Goal: Information Seeking & Learning: Learn about a topic

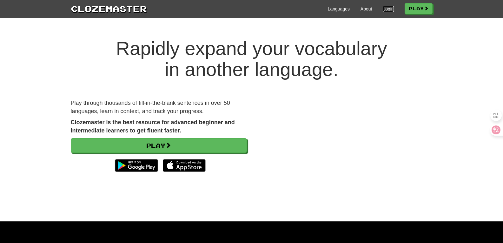
click at [383, 8] on link "Login" at bounding box center [388, 9] width 11 height 6
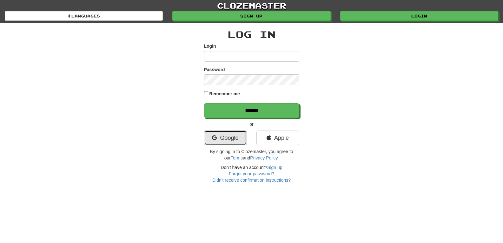
click at [221, 138] on link "Google" at bounding box center [225, 138] width 43 height 15
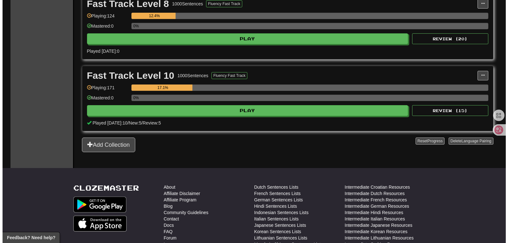
scroll to position [323, 0]
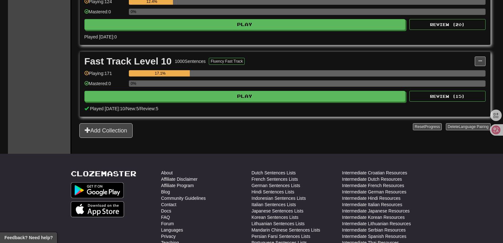
click at [489, 141] on html "**********" at bounding box center [251, 20] width 503 height 686
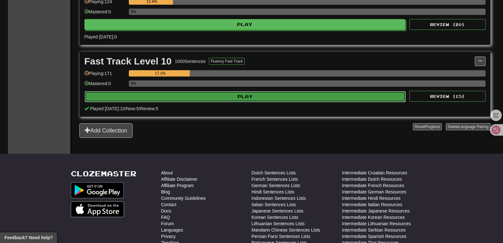
click at [225, 95] on button "Play" at bounding box center [245, 96] width 321 height 11
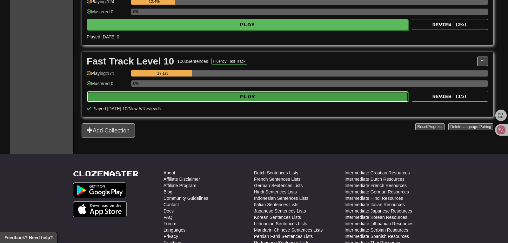
select select "**"
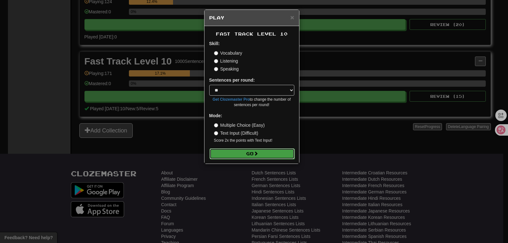
click at [261, 153] on button "Go" at bounding box center [252, 153] width 85 height 11
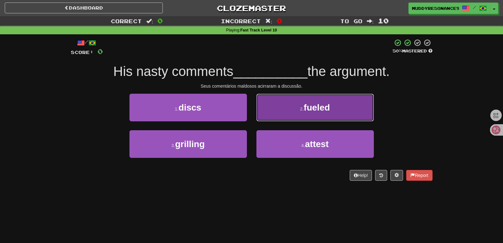
click at [299, 109] on button "2 . fueled" at bounding box center [316, 108] width 118 height 28
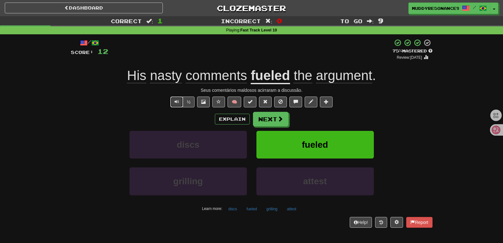
click at [176, 101] on span "Text-to-speech controls" at bounding box center [177, 101] width 4 height 4
click at [384, 86] on div "/ Score: 12 + 12 75 % Mastered Review: [DATE] His nasty comments fueled the arg…" at bounding box center [252, 133] width 362 height 189
click at [178, 106] on button "Text-to-speech controls" at bounding box center [177, 102] width 13 height 11
click at [171, 101] on button "Text-to-speech controls" at bounding box center [177, 102] width 13 height 11
click at [271, 123] on button "Next" at bounding box center [271, 119] width 36 height 15
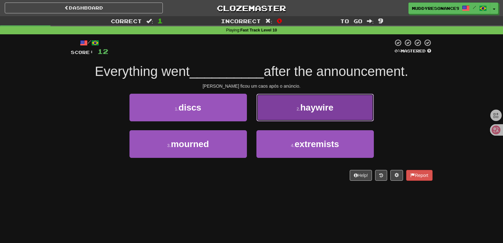
click at [302, 113] on button "2 . haywire" at bounding box center [316, 108] width 118 height 28
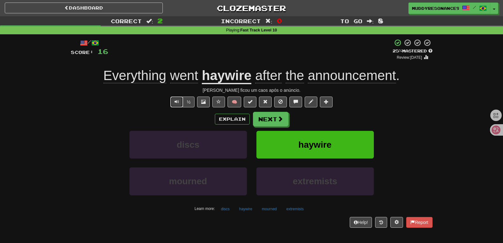
click at [177, 100] on span "Text-to-speech controls" at bounding box center [177, 101] width 4 height 4
click at [435, 100] on div "/ Score: 16 + 4 25 % Mastered Review: 2025-09-19 Everything went haywire after …" at bounding box center [252, 135] width 372 height 202
click at [173, 101] on button "Text-to-speech controls" at bounding box center [177, 102] width 13 height 11
click at [280, 118] on span at bounding box center [281, 119] width 6 height 6
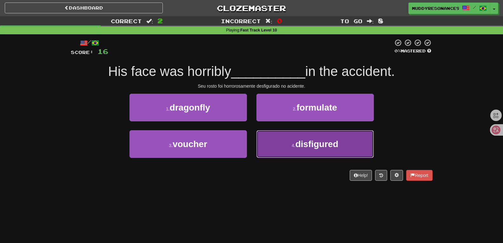
click at [316, 146] on span "disfigured" at bounding box center [317, 144] width 43 height 10
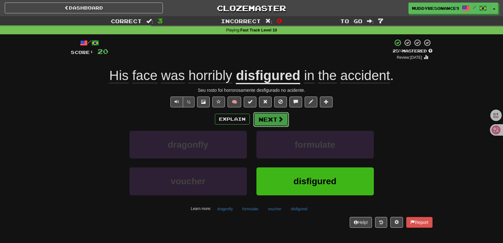
click at [275, 117] on button "Next" at bounding box center [271, 119] width 36 height 15
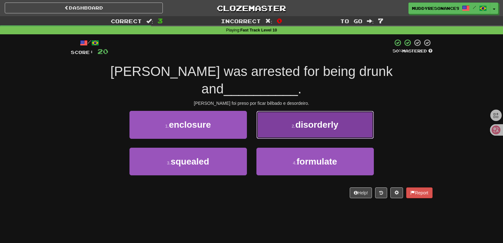
click at [302, 120] on span "disorderly" at bounding box center [317, 125] width 43 height 10
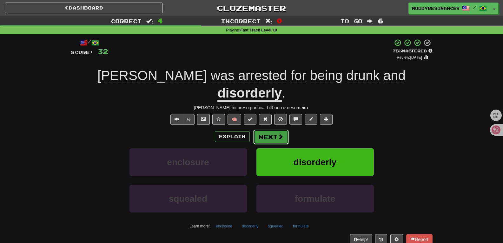
click at [278, 134] on span at bounding box center [281, 137] width 6 height 6
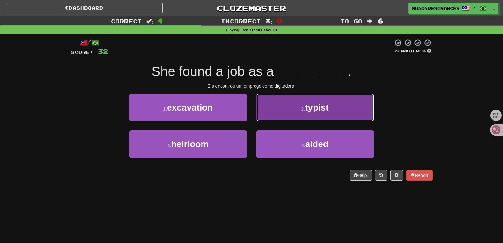
click at [304, 114] on button "2 . typist" at bounding box center [316, 108] width 118 height 28
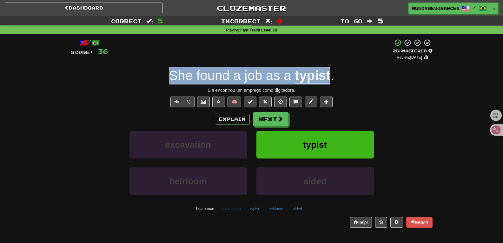
drag, startPoint x: 331, startPoint y: 77, endPoint x: 173, endPoint y: 74, distance: 158.2
click at [173, 74] on div "She found a job as a typist ." at bounding box center [252, 75] width 362 height 17
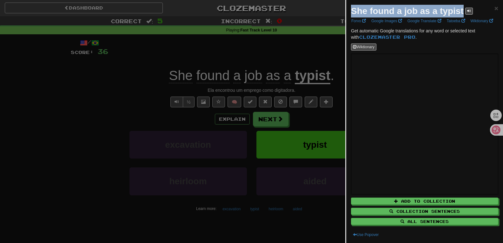
drag, startPoint x: 352, startPoint y: 11, endPoint x: 466, endPoint y: 7, distance: 114.1
click at [466, 7] on div "She found a job as a typist" at bounding box center [412, 11] width 122 height 13
copy strong "She found a job as a typist"
click at [495, 10] on span "×" at bounding box center [497, 7] width 4 height 7
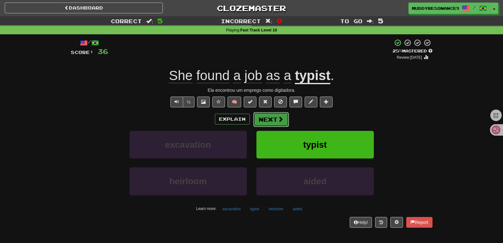
click at [276, 119] on button "Next" at bounding box center [271, 119] width 36 height 15
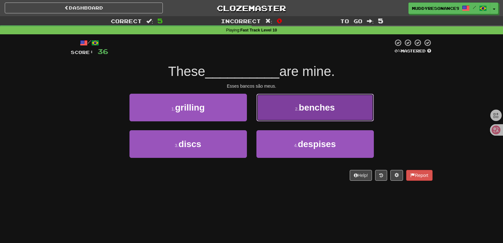
click at [293, 96] on button "2 . benches" at bounding box center [316, 108] width 118 height 28
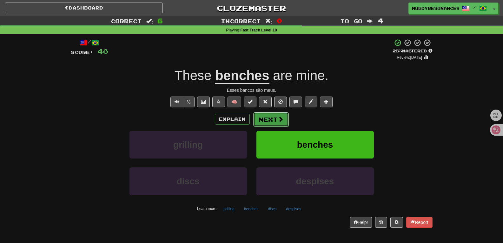
click at [281, 117] on span at bounding box center [281, 119] width 6 height 6
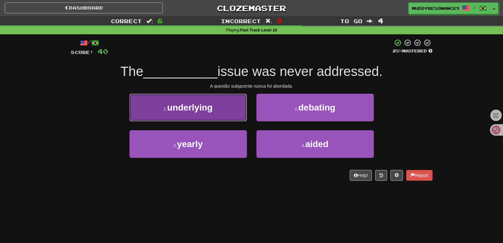
click at [225, 112] on button "1 . underlying" at bounding box center [189, 108] width 118 height 28
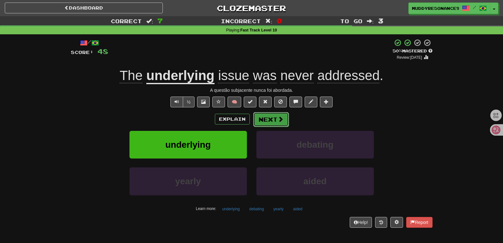
click at [268, 117] on button "Next" at bounding box center [271, 119] width 36 height 15
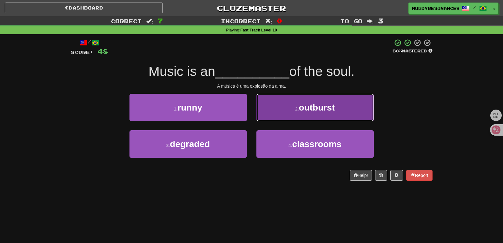
click at [313, 104] on span "outburst" at bounding box center [317, 108] width 36 height 10
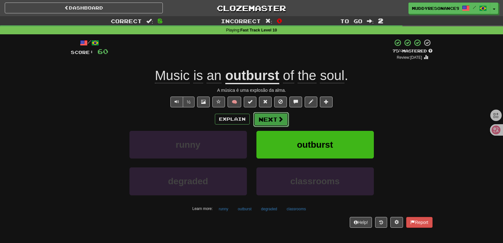
click at [276, 119] on button "Next" at bounding box center [271, 119] width 36 height 15
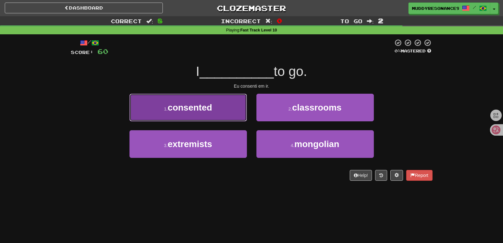
click at [235, 106] on button "1 . consented" at bounding box center [189, 108] width 118 height 28
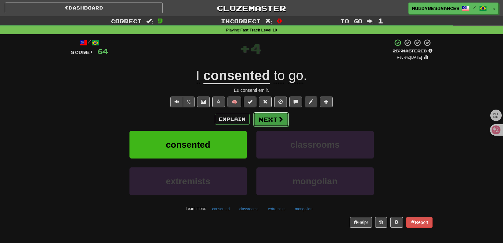
click at [278, 118] on span at bounding box center [281, 119] width 6 height 6
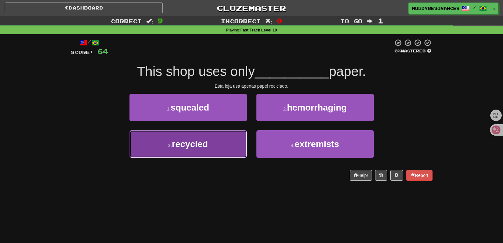
click at [231, 152] on button "3 . recycled" at bounding box center [189, 144] width 118 height 28
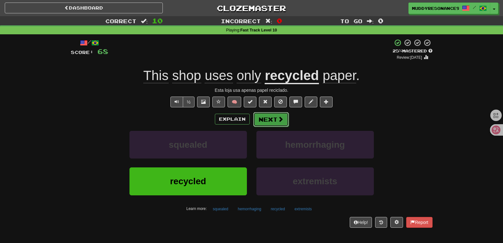
click at [278, 121] on span at bounding box center [281, 119] width 6 height 6
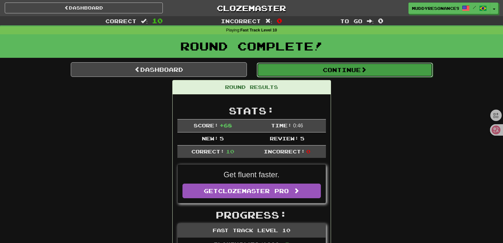
click at [320, 70] on button "Continue" at bounding box center [345, 70] width 176 height 15
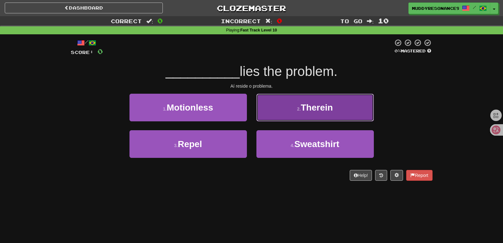
click at [318, 102] on button "2 . Therein" at bounding box center [316, 108] width 118 height 28
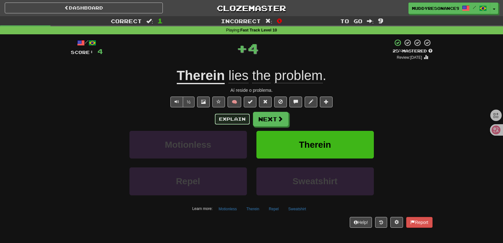
click at [232, 122] on button "Explain" at bounding box center [232, 119] width 35 height 11
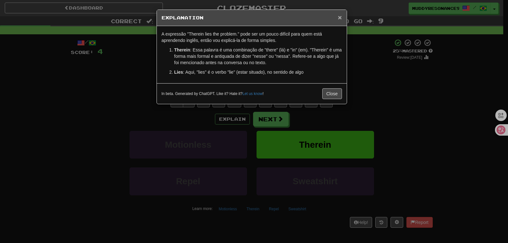
click at [340, 17] on span "×" at bounding box center [340, 17] width 4 height 7
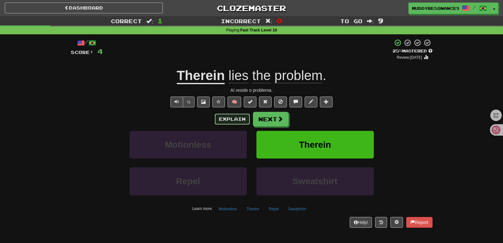
click at [226, 118] on button "Explain" at bounding box center [232, 119] width 35 height 11
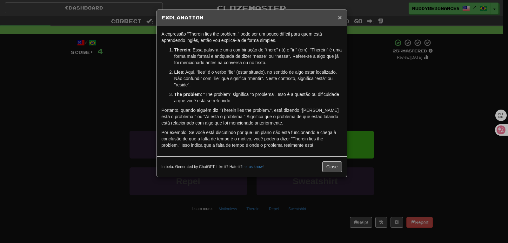
click at [340, 18] on span "×" at bounding box center [340, 17] width 4 height 7
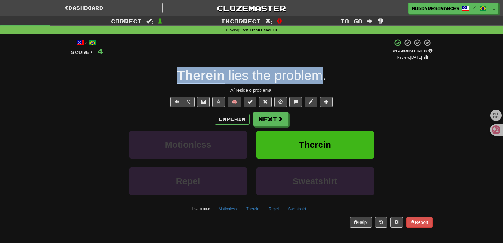
drag, startPoint x: 323, startPoint y: 77, endPoint x: 176, endPoint y: 72, distance: 147.4
click at [176, 72] on div "Therein lies the problem ." at bounding box center [252, 75] width 362 height 17
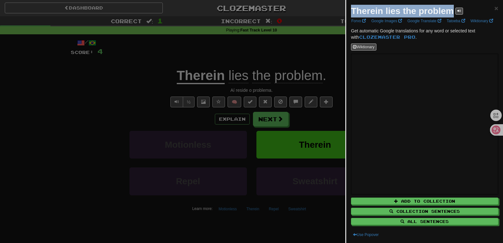
drag, startPoint x: 352, startPoint y: 11, endPoint x: 455, endPoint y: 10, distance: 102.9
click at [455, 10] on div "Therein lies the problem" at bounding box center [407, 11] width 112 height 13
copy strong "Therein lies the problem"
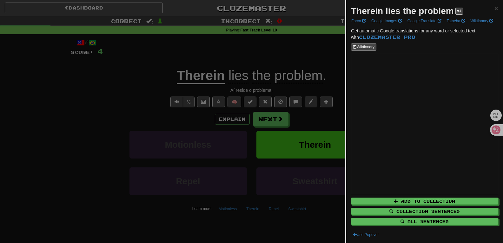
click at [495, 10] on div "Therein lies the problem × Forvo Google Images Google Translate Tatoeba Wiktion…" at bounding box center [425, 121] width 157 height 243
click at [495, 10] on span "×" at bounding box center [497, 7] width 4 height 7
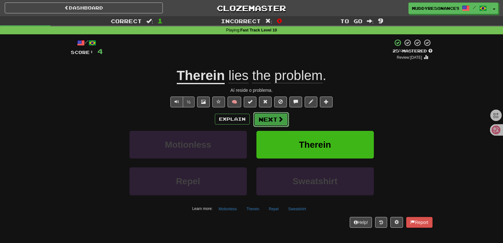
click at [281, 112] on button "Next" at bounding box center [271, 119] width 36 height 15
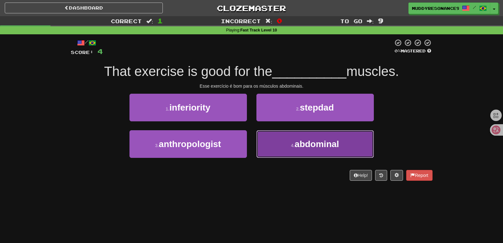
click at [306, 137] on button "4 . abdominal" at bounding box center [316, 144] width 118 height 28
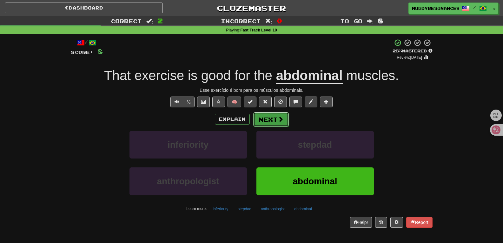
click at [267, 118] on button "Next" at bounding box center [271, 119] width 36 height 15
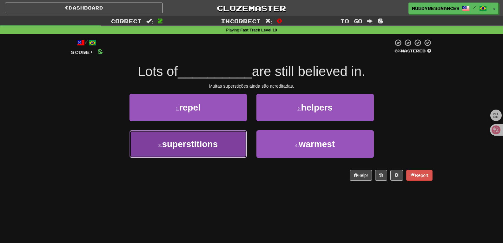
click at [237, 139] on button "3 . superstitions" at bounding box center [189, 144] width 118 height 28
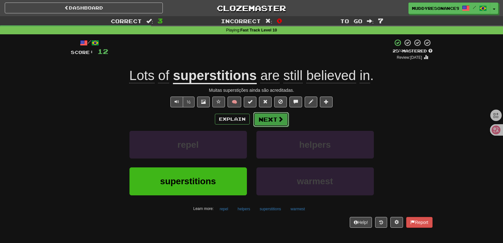
click at [278, 120] on span at bounding box center [281, 119] width 6 height 6
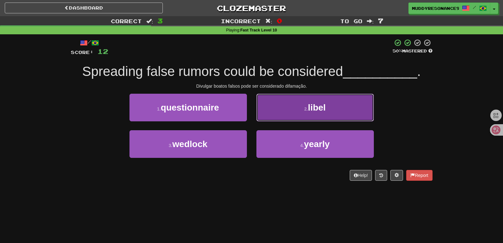
click at [301, 103] on button "2 . libel" at bounding box center [316, 108] width 118 height 28
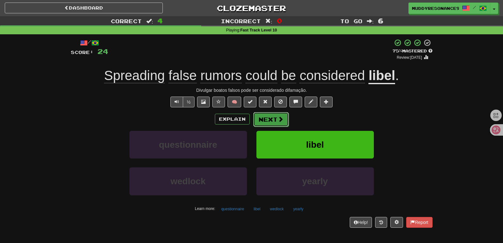
click at [282, 116] on span at bounding box center [281, 119] width 6 height 6
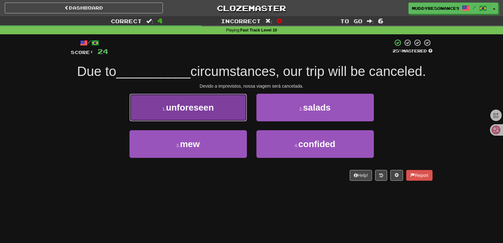
click at [229, 104] on button "1 . unforeseen" at bounding box center [189, 108] width 118 height 28
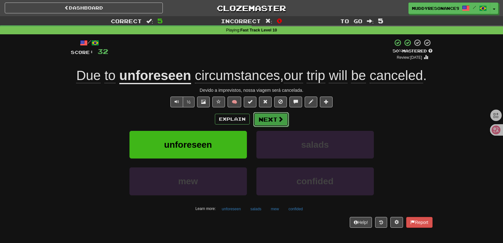
click at [264, 118] on button "Next" at bounding box center [271, 119] width 36 height 15
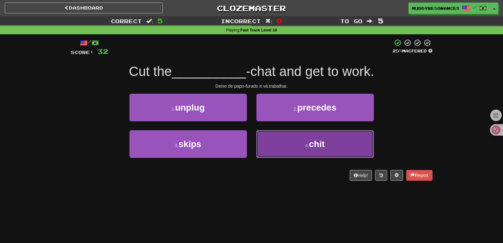
click at [293, 140] on button "4 . chit" at bounding box center [316, 144] width 118 height 28
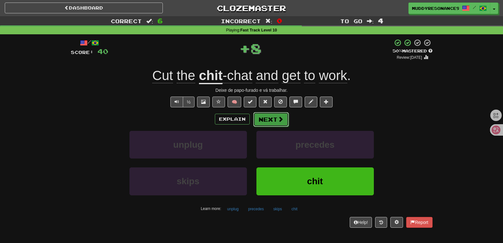
click at [273, 121] on button "Next" at bounding box center [271, 119] width 36 height 15
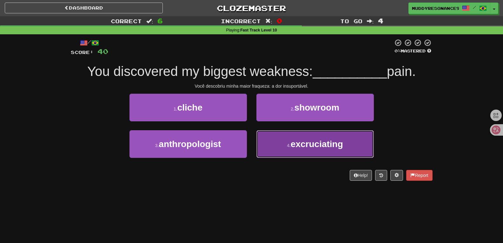
click at [317, 140] on span "excruciating" at bounding box center [317, 144] width 52 height 10
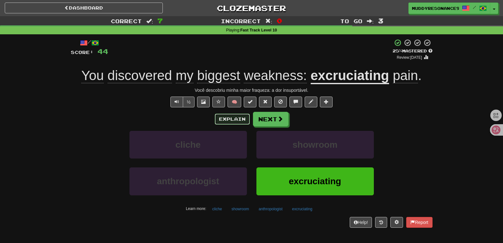
click at [238, 118] on button "Explain" at bounding box center [232, 119] width 35 height 11
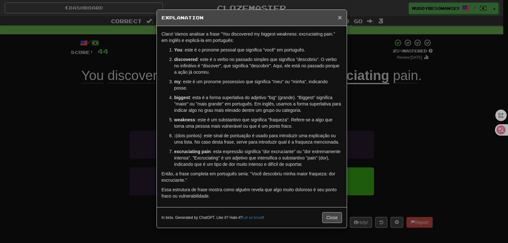
click at [341, 19] on span "×" at bounding box center [340, 17] width 4 height 7
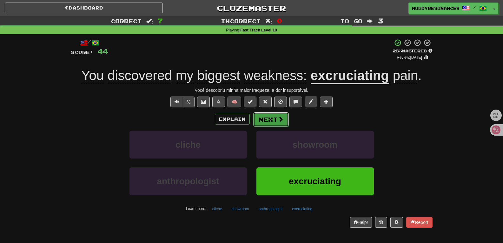
click at [266, 122] on button "Next" at bounding box center [271, 119] width 36 height 15
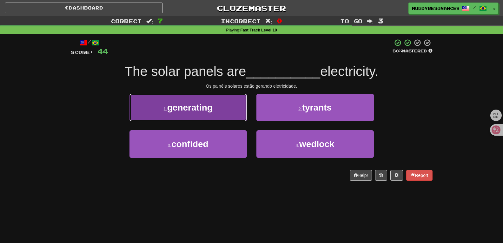
click at [235, 102] on button "1 . generating" at bounding box center [189, 108] width 118 height 28
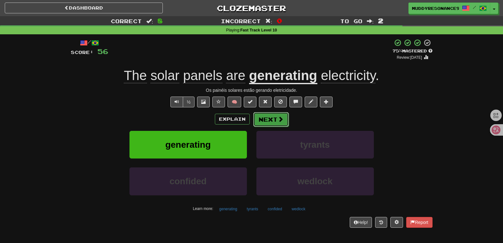
click at [278, 117] on span at bounding box center [281, 119] width 6 height 6
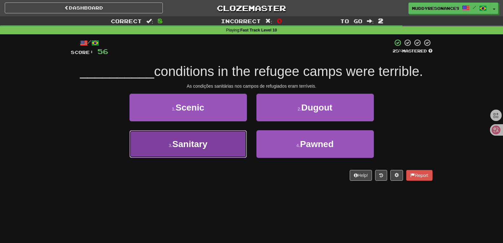
click at [225, 144] on button "3 . Sanitary" at bounding box center [189, 144] width 118 height 28
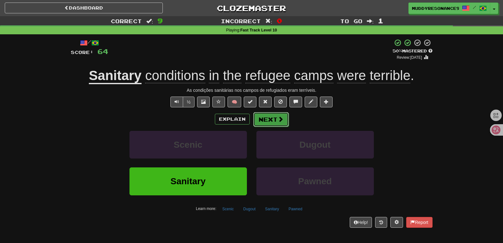
click at [276, 121] on button "Next" at bounding box center [271, 119] width 36 height 15
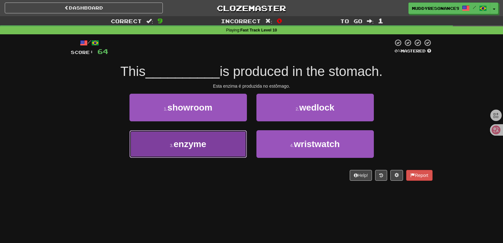
click at [232, 148] on button "3 . enzyme" at bounding box center [189, 144] width 118 height 28
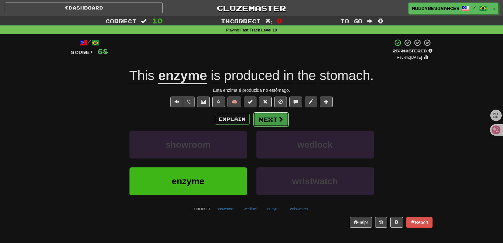
click at [276, 118] on button "Next" at bounding box center [271, 119] width 36 height 15
